Goal: Information Seeking & Learning: Learn about a topic

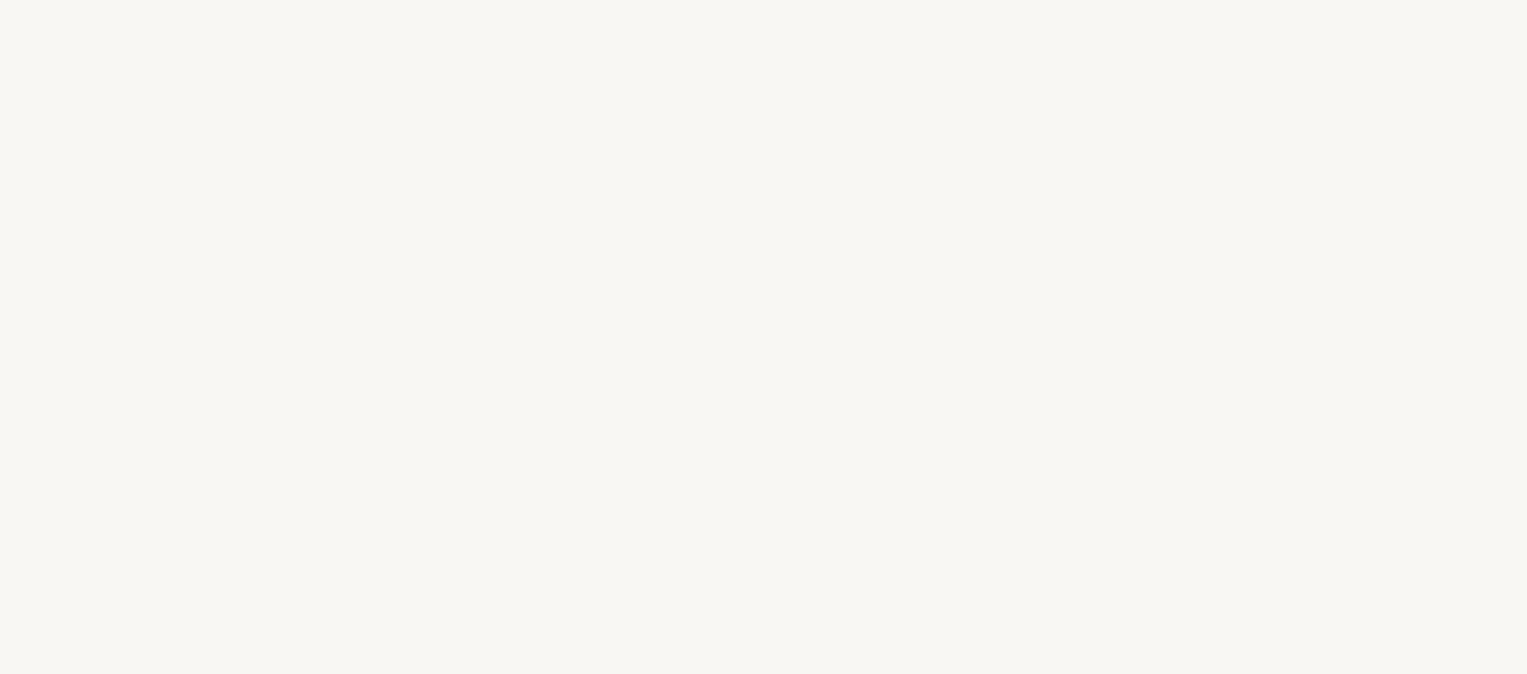
select select "PH"
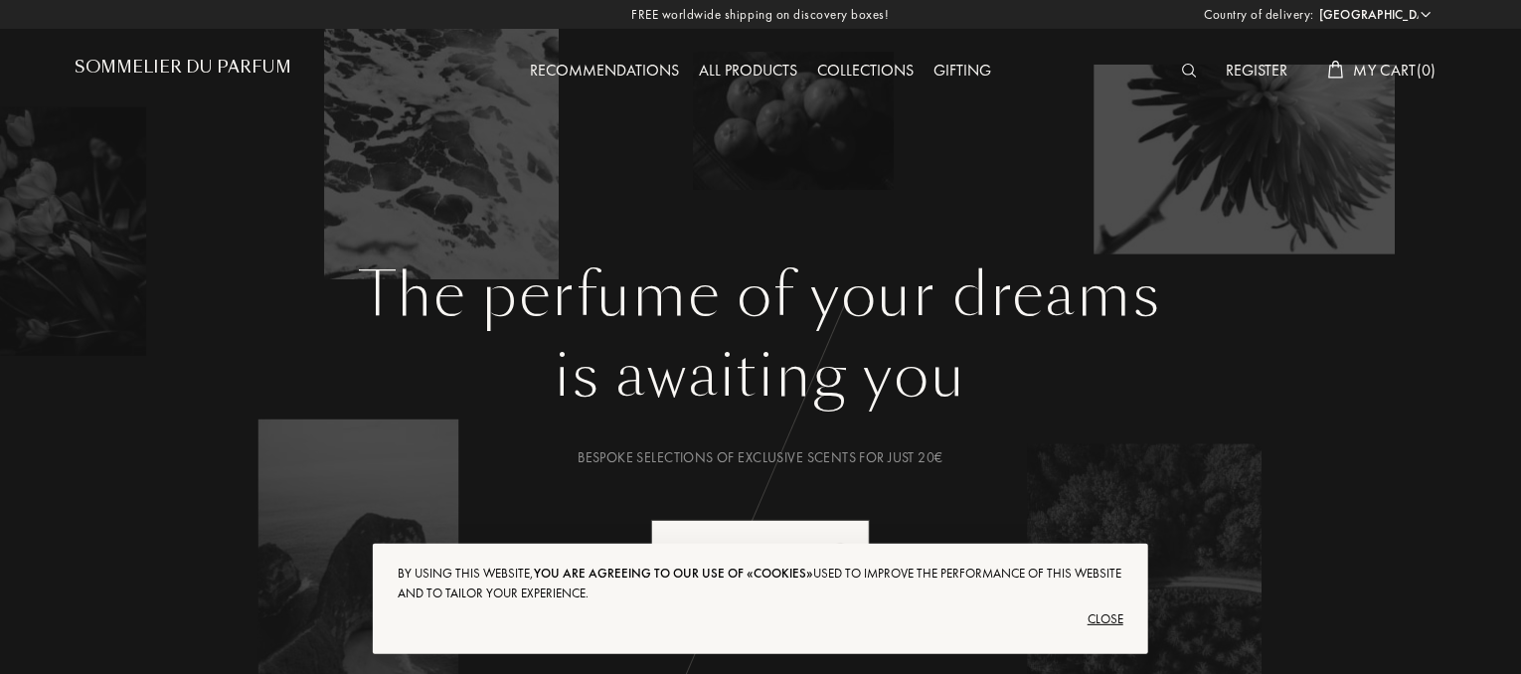
click at [751, 68] on div "All products" at bounding box center [748, 72] width 118 height 26
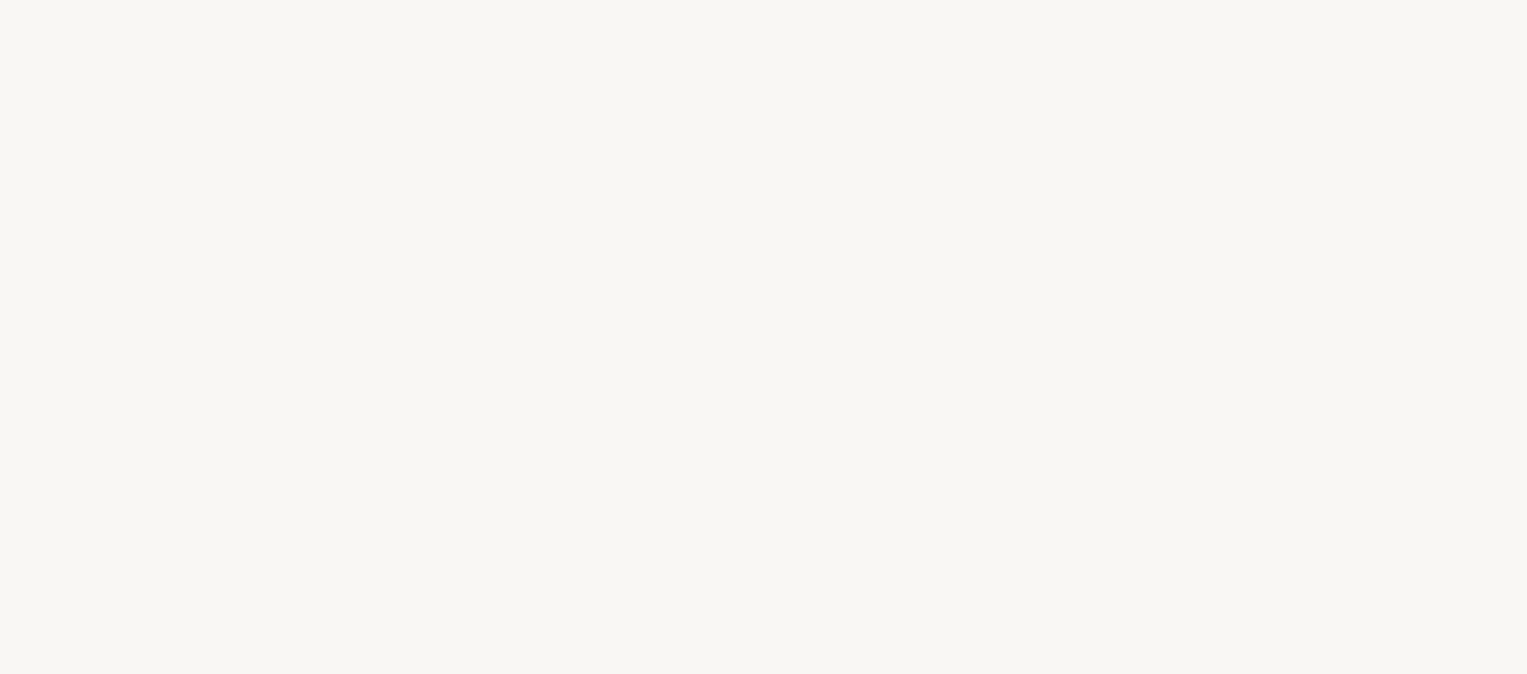
select select "PH"
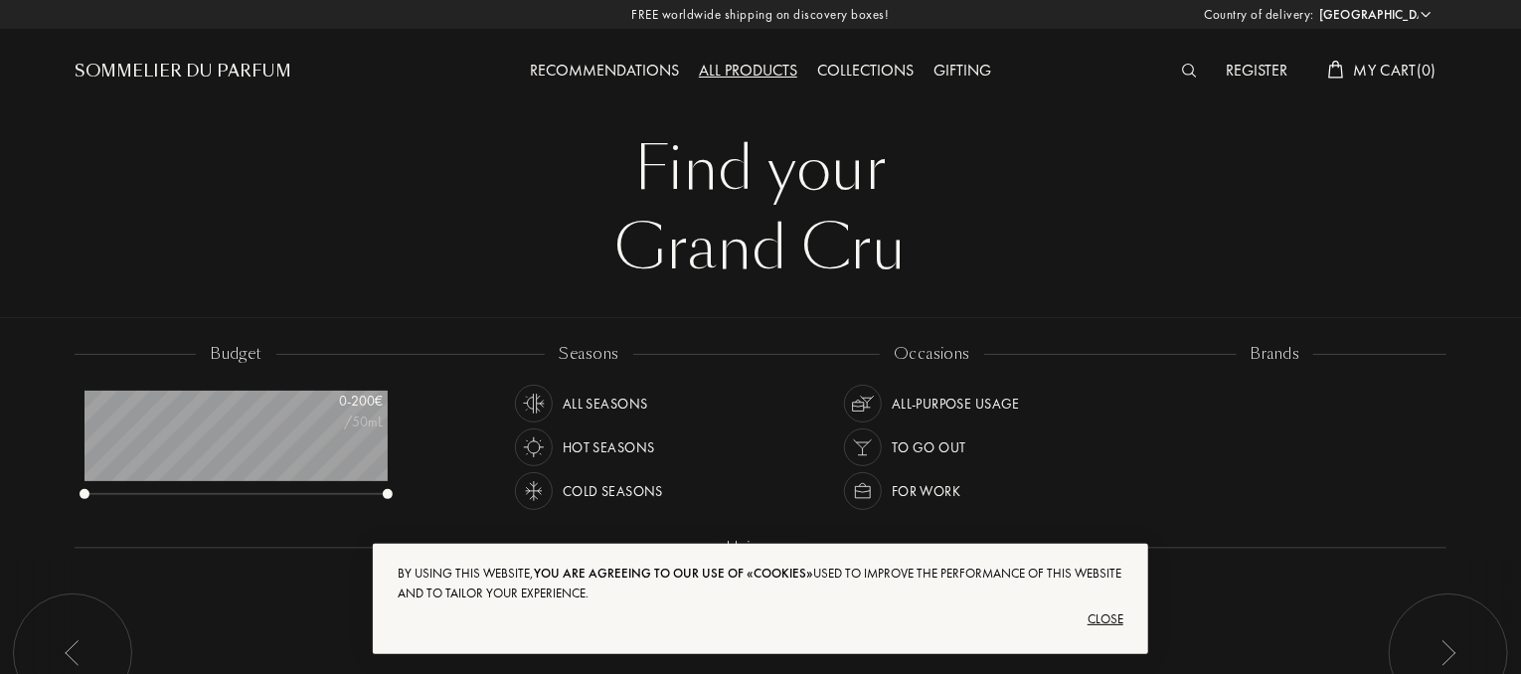
scroll to position [99, 303]
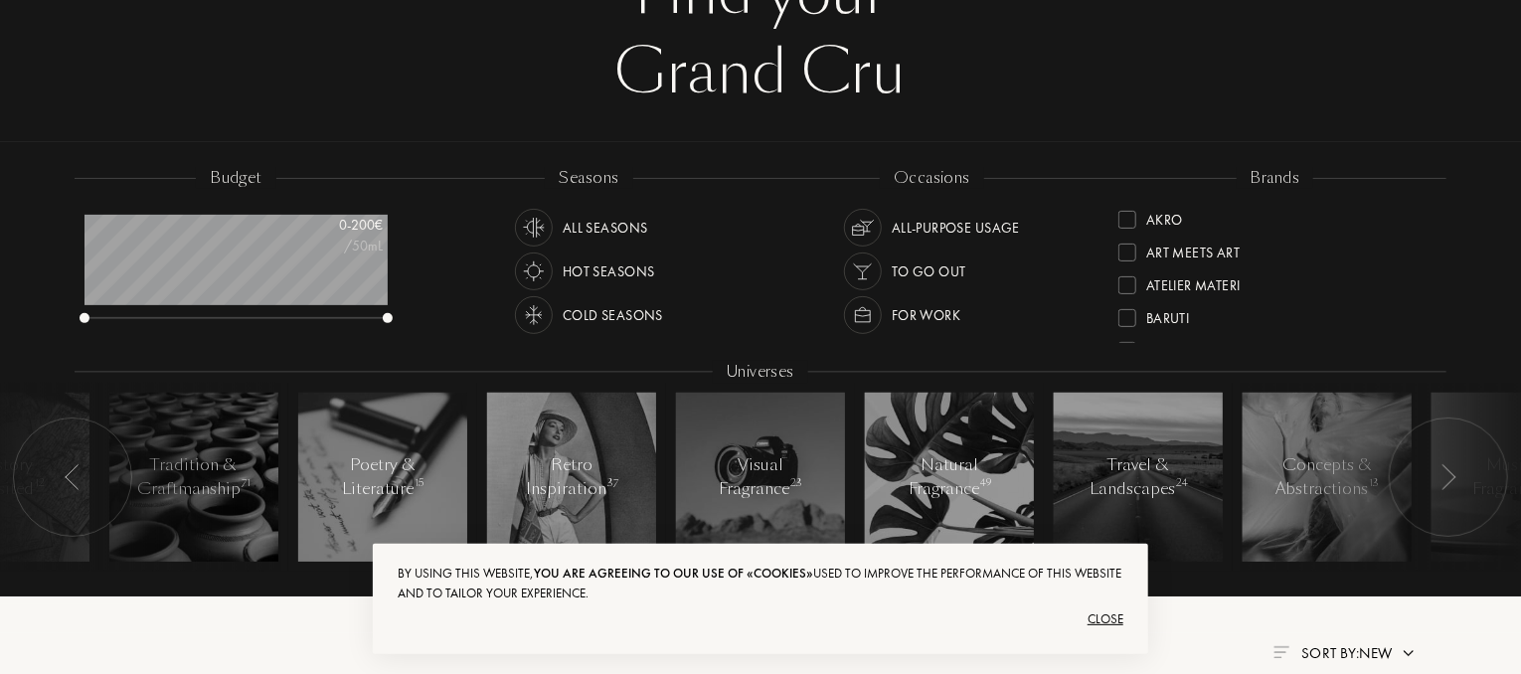
scroll to position [184, 0]
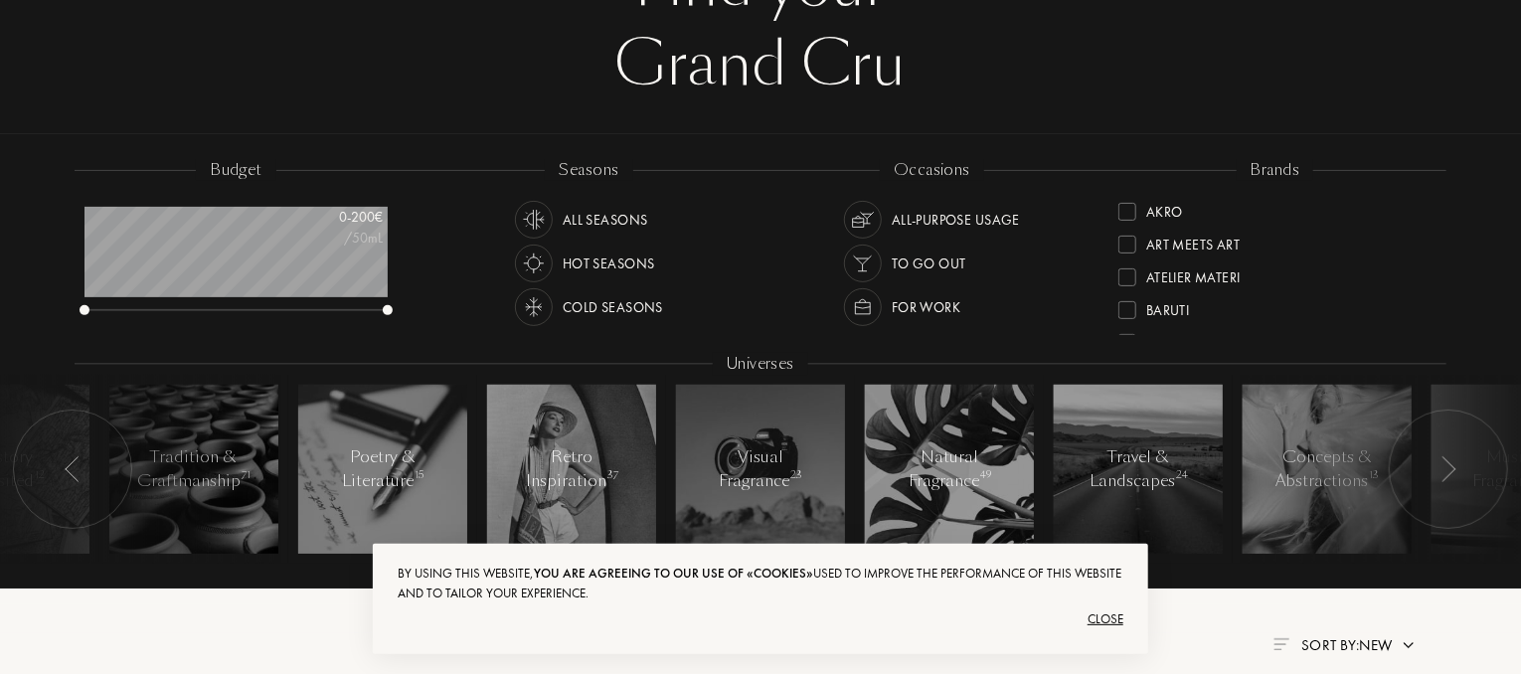
drag, startPoint x: 1431, startPoint y: 208, endPoint x: 1438, endPoint y: 279, distance: 71.9
click at [1438, 279] on div "brands Akro Art Meets Art Atelier Materi [PERSON_NAME]-Papillon [PERSON_NAME] C…" at bounding box center [1274, 248] width 343 height 179
click at [1126, 279] on div at bounding box center [1127, 279] width 18 height 18
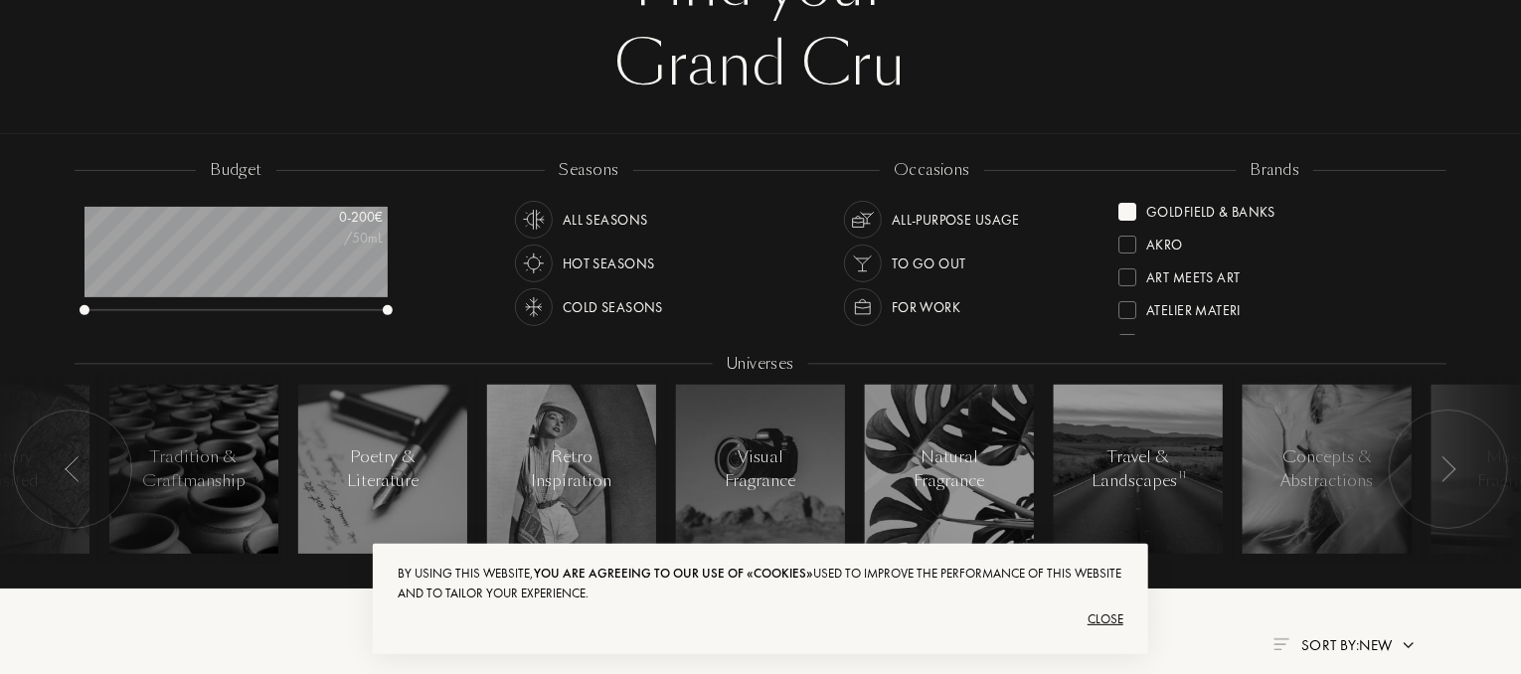
drag, startPoint x: 1431, startPoint y: 209, endPoint x: 1440, endPoint y: 257, distance: 49.5
click at [1440, 257] on div "brands Goldfield & Banks Akro Art Meets Art Atelier Materi [PERSON_NAME]-Papill…" at bounding box center [1274, 248] width 343 height 179
drag, startPoint x: 1431, startPoint y: 222, endPoint x: 1419, endPoint y: 175, distance: 48.2
click at [1419, 175] on div "brands Goldfield & Banks Akro Art Meets Art Atelier Materi [PERSON_NAME]-Papill…" at bounding box center [1274, 248] width 343 height 179
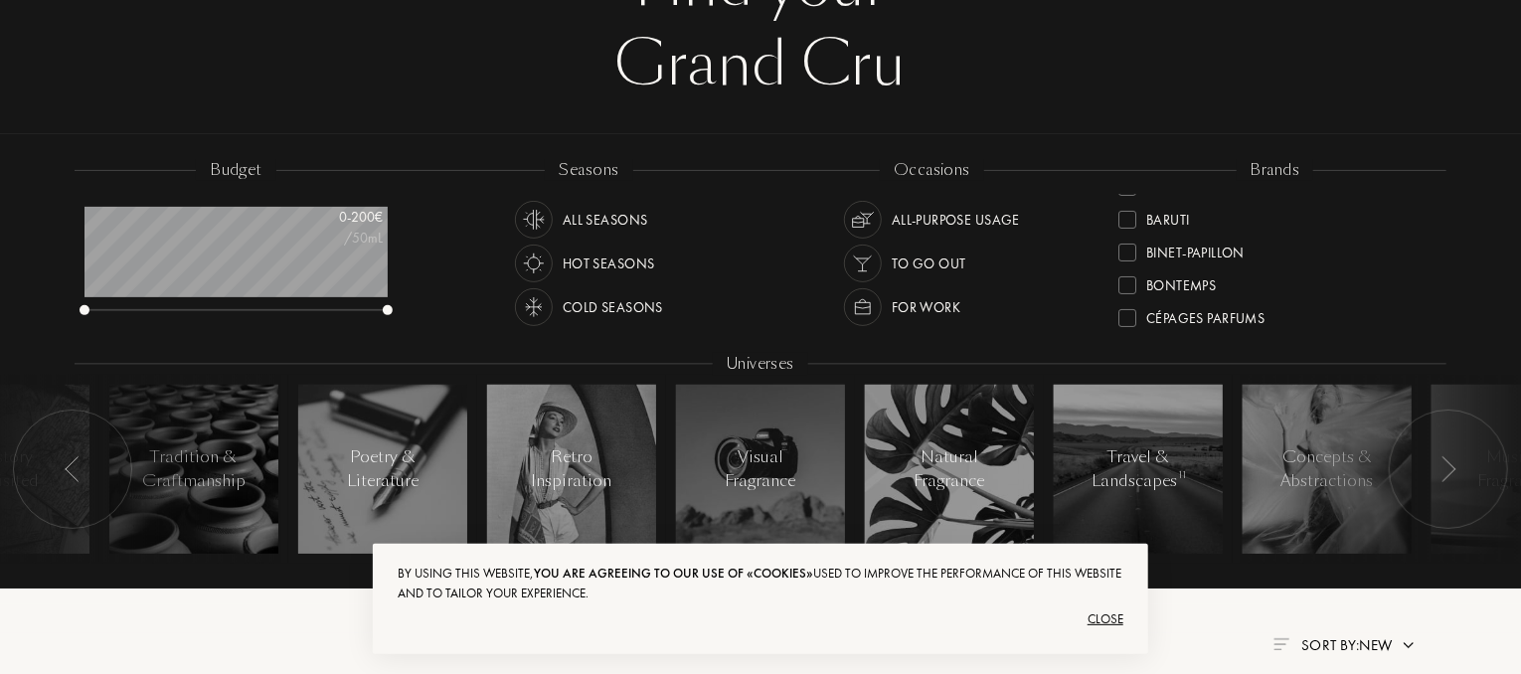
drag, startPoint x: 1431, startPoint y: 221, endPoint x: 1435, endPoint y: 190, distance: 31.1
click at [1435, 190] on div "brands Goldfield & Banks Akro Art Meets Art Atelier Materi [PERSON_NAME]-Papill…" at bounding box center [1274, 248] width 343 height 179
click at [1127, 245] on div at bounding box center [1127, 245] width 18 height 18
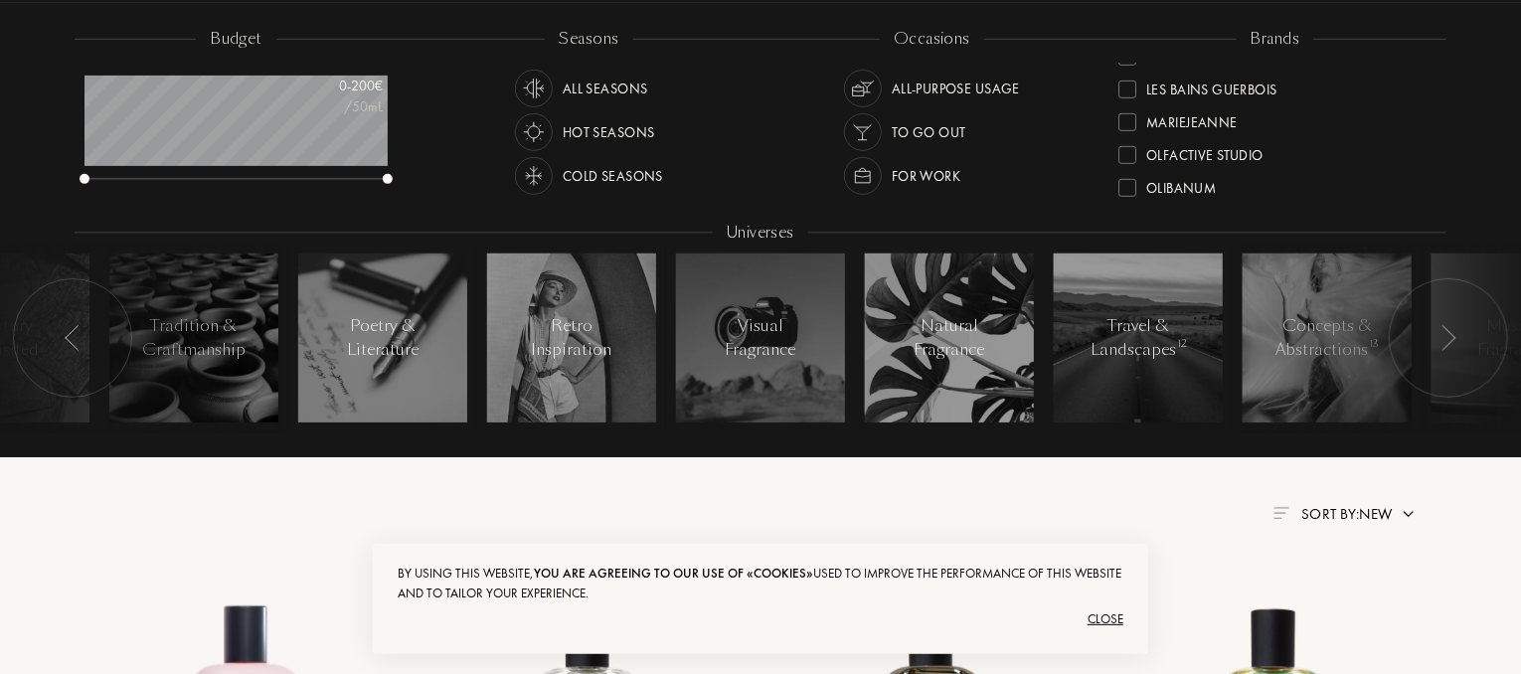
scroll to position [517, 0]
drag, startPoint x: 1431, startPoint y: 152, endPoint x: 1431, endPoint y: 175, distance: 22.9
click at [1431, 175] on div "[PERSON_NAME] & Banks Art Meets Art Atelier Materi [PERSON_NAME]-Papillon [PERS…" at bounding box center [1274, 134] width 313 height 140
drag, startPoint x: 1430, startPoint y: 153, endPoint x: 1441, endPoint y: 176, distance: 25.3
click at [1441, 176] on div "brands Akro Goldfield & Banks Art Meets Art Atelier Materi [PERSON_NAME]-Papill…" at bounding box center [1274, 117] width 343 height 179
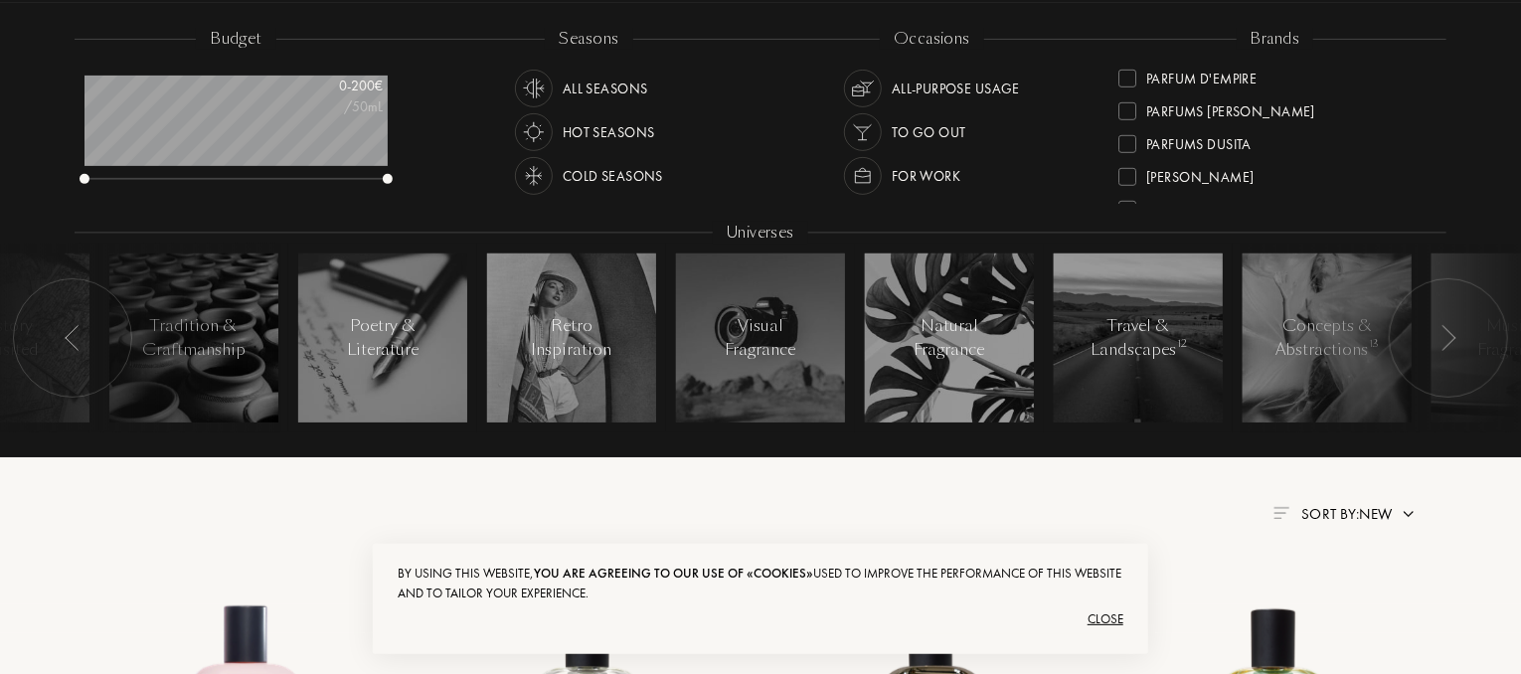
scroll to position [664, 0]
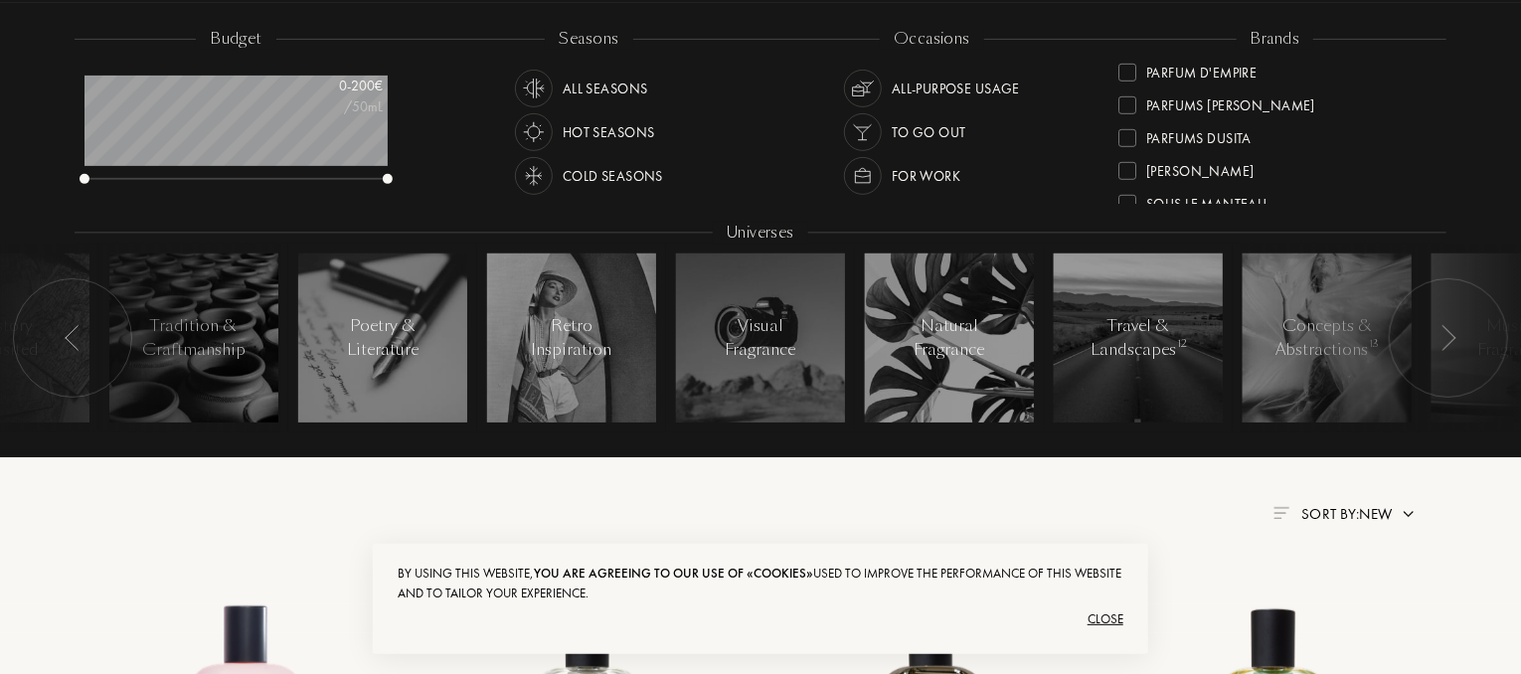
click at [1129, 108] on div at bounding box center [1127, 105] width 18 height 18
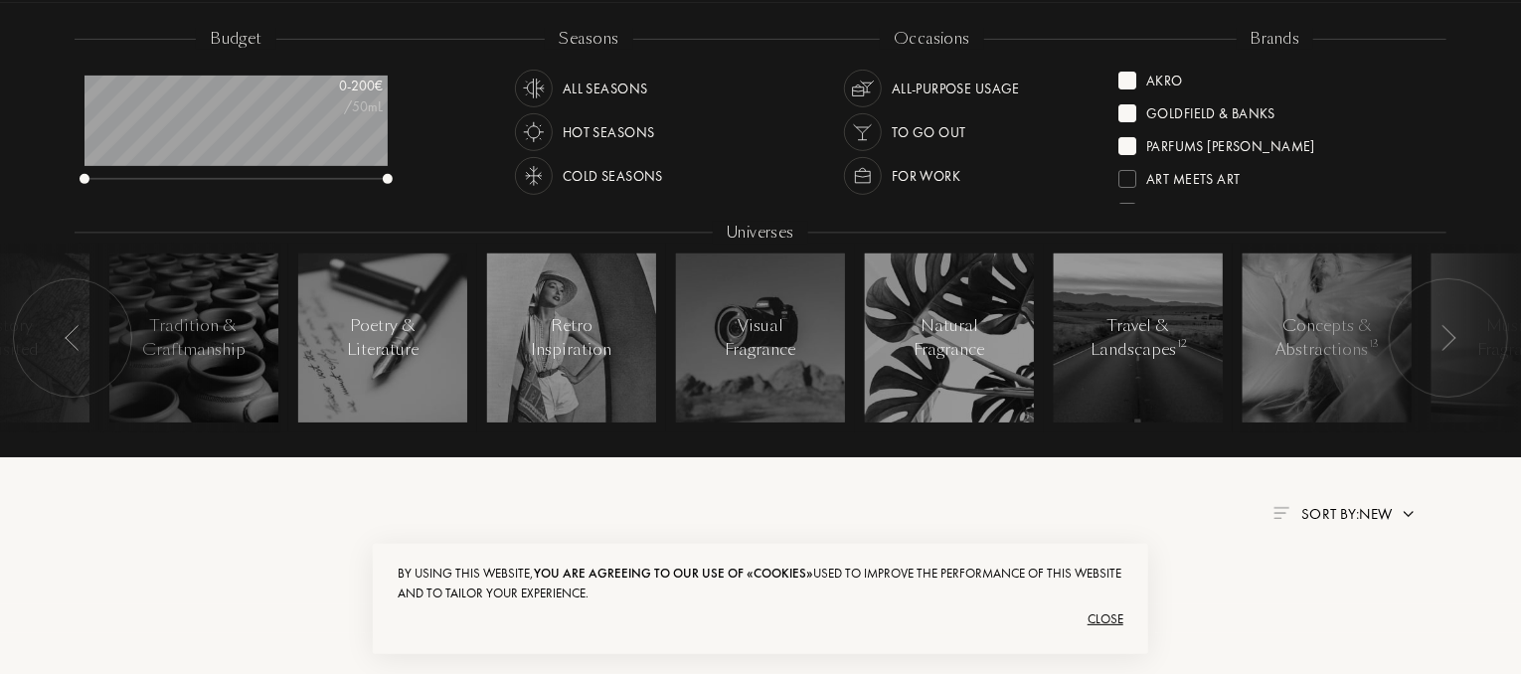
scroll to position [0, 0]
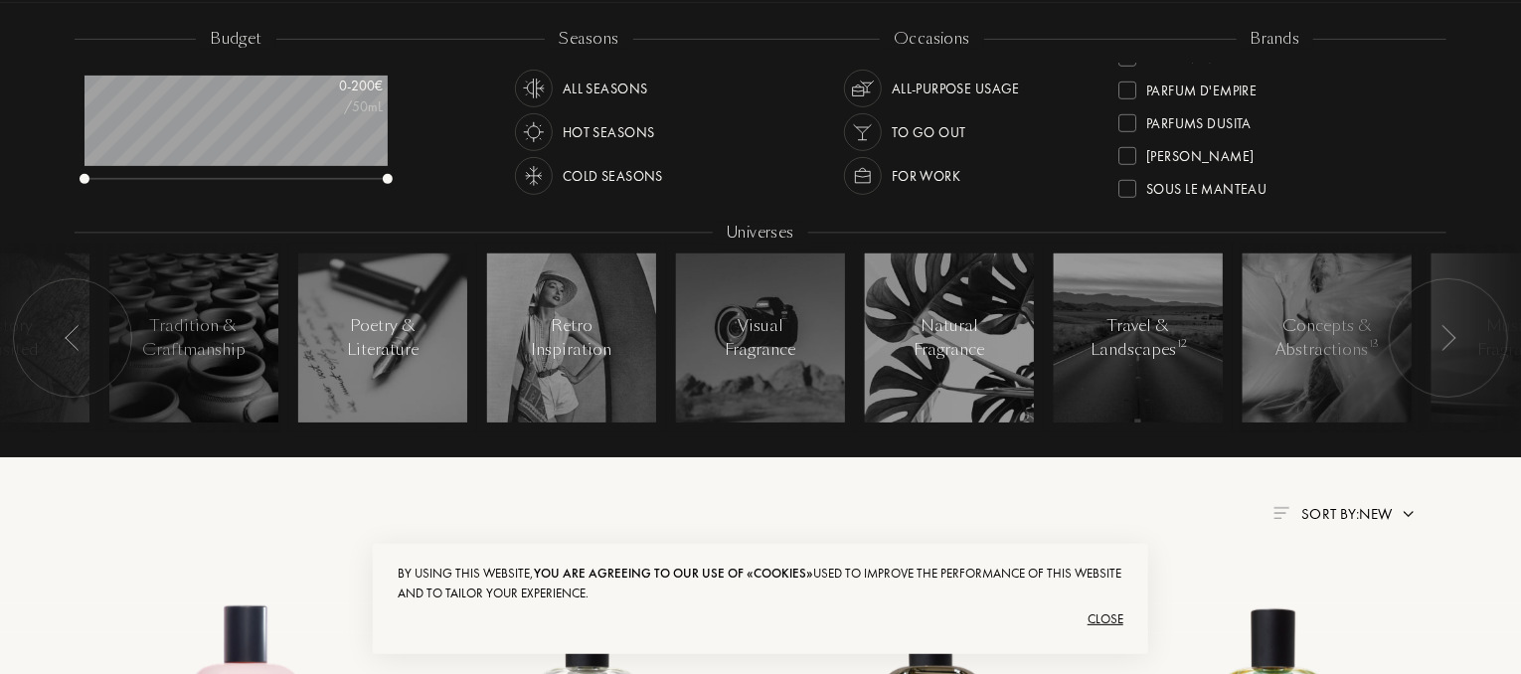
scroll to position [753, 0]
click at [1129, 77] on div at bounding box center [1127, 82] width 18 height 18
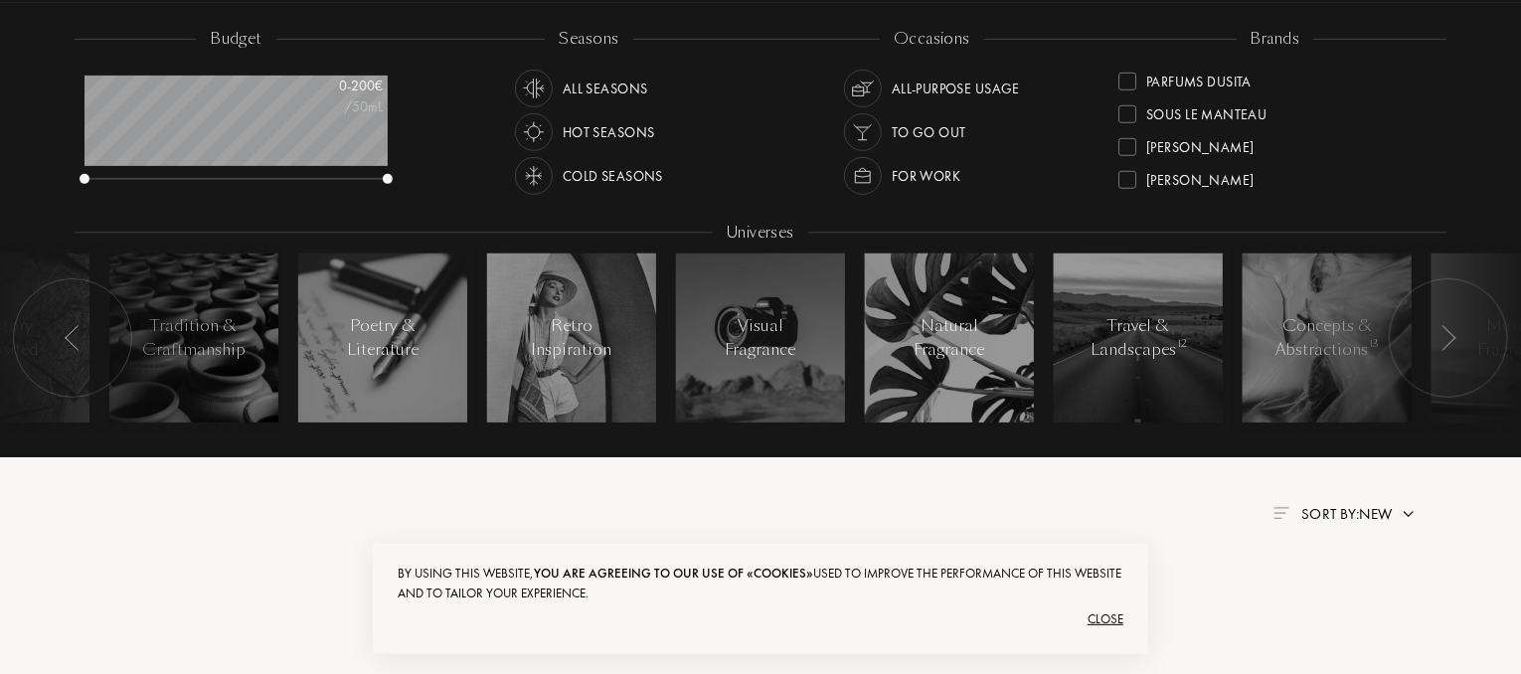
scroll to position [0, 0]
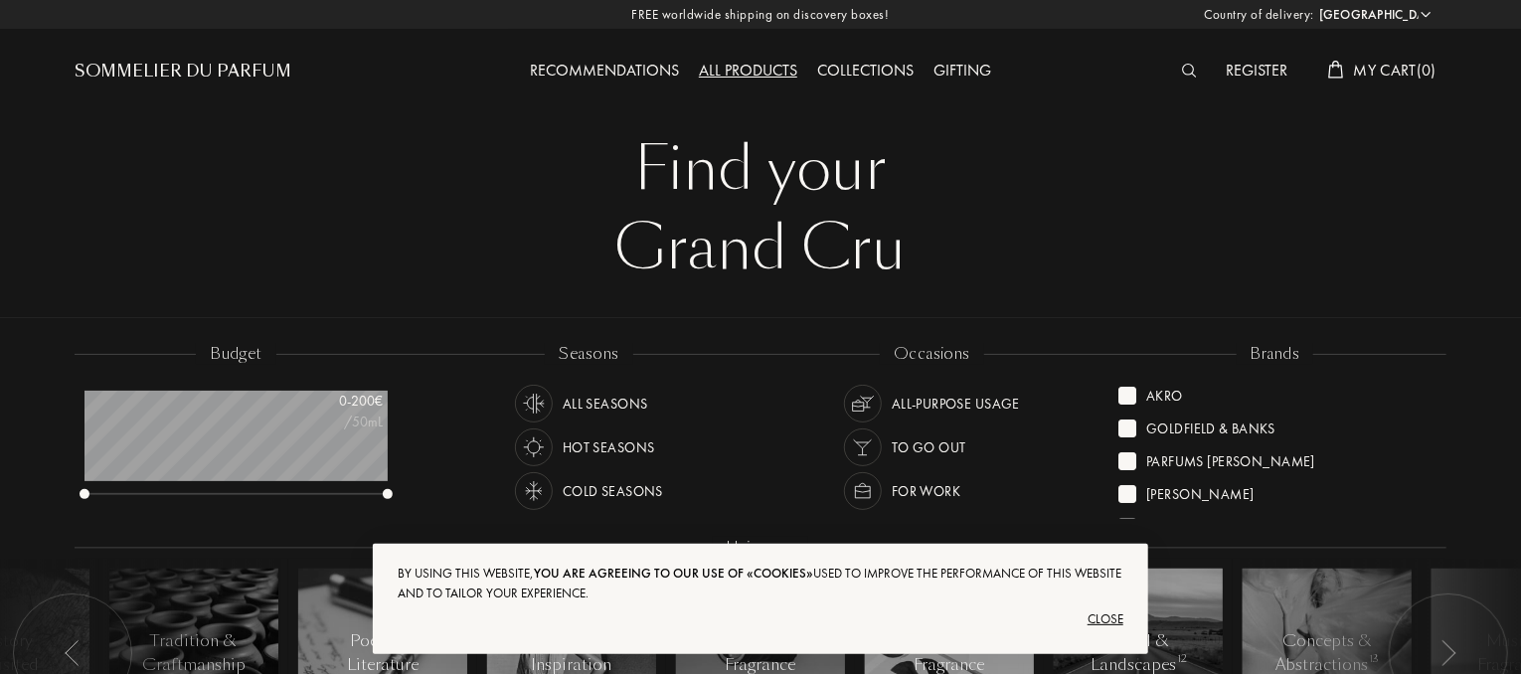
click at [1131, 393] on div at bounding box center [1127, 396] width 18 height 18
click at [1131, 430] on div at bounding box center [1127, 428] width 18 height 18
click at [1127, 398] on div at bounding box center [1127, 396] width 18 height 18
click at [1125, 392] on div at bounding box center [1127, 396] width 18 height 18
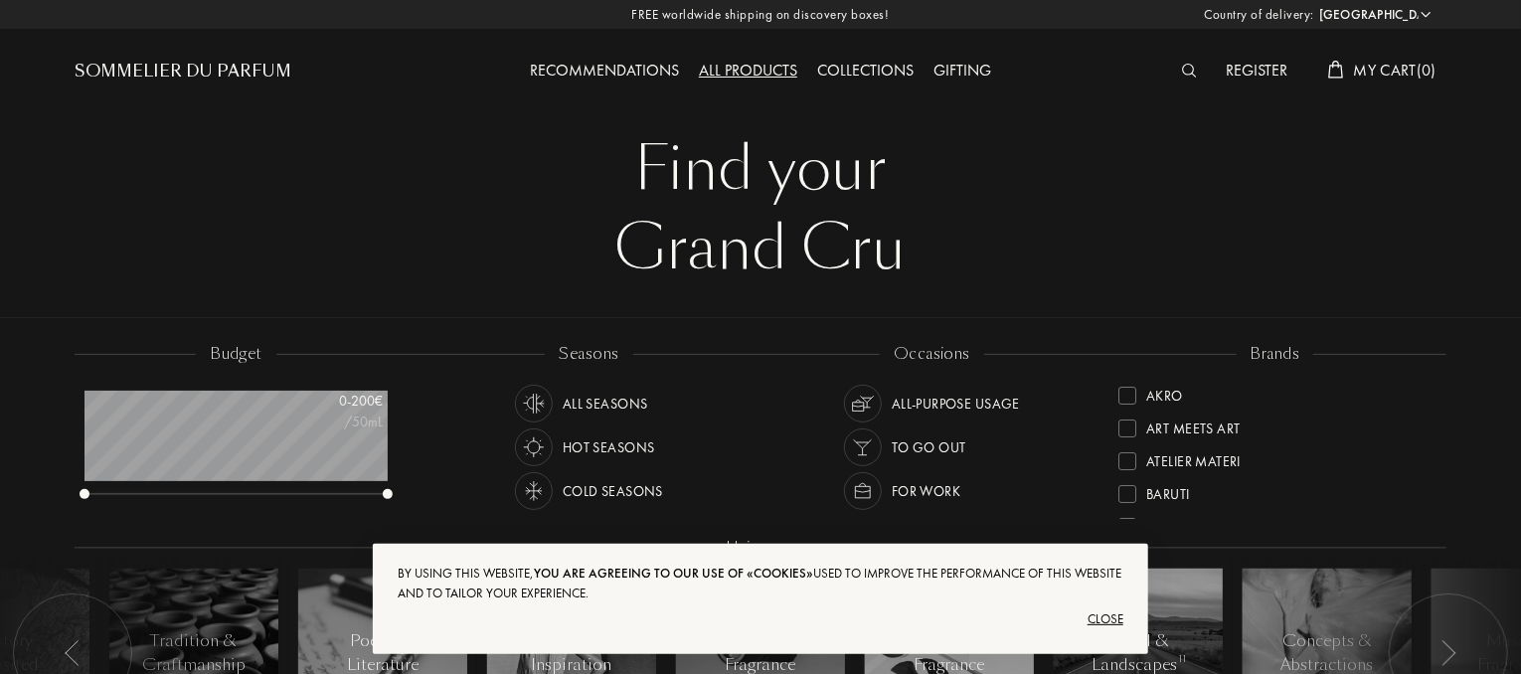
click at [860, 67] on div "Collections" at bounding box center [865, 72] width 116 height 26
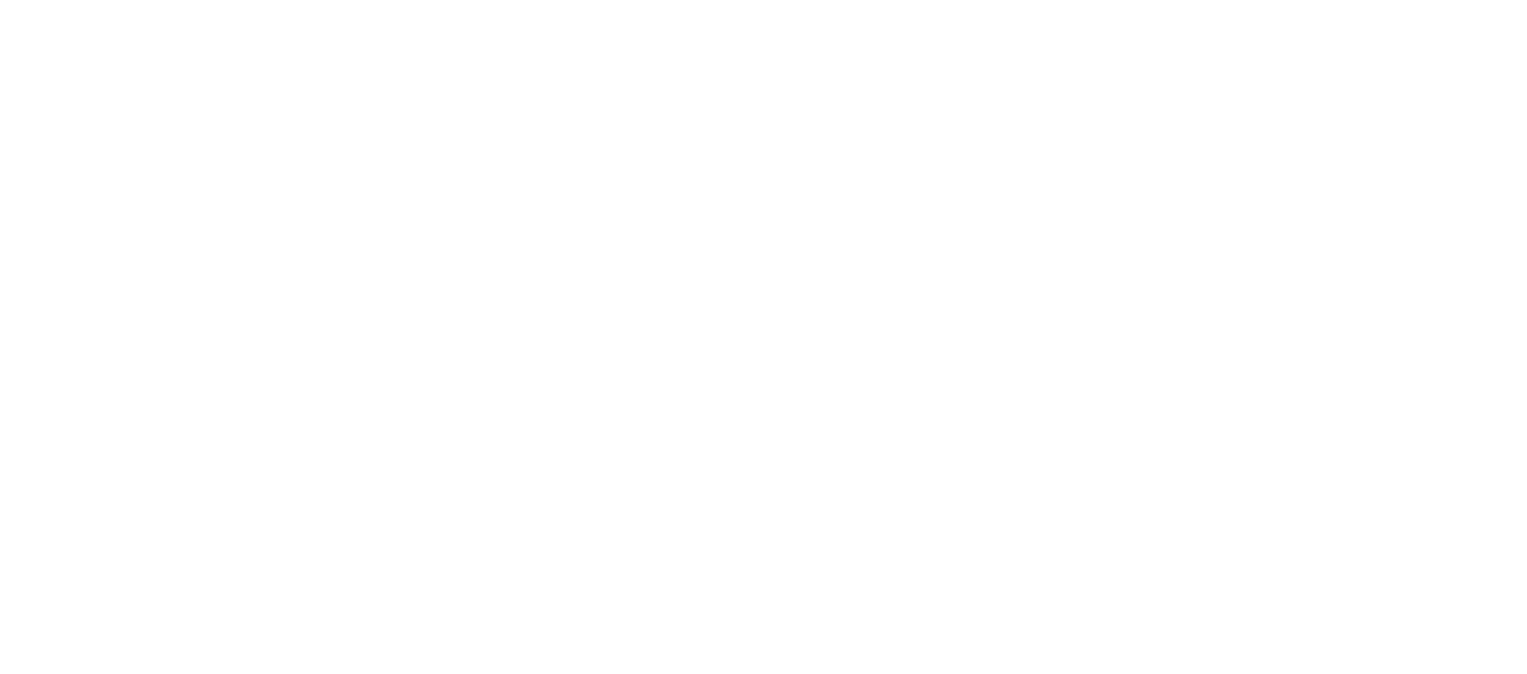
select select "PH"
